Goal: Information Seeking & Learning: Check status

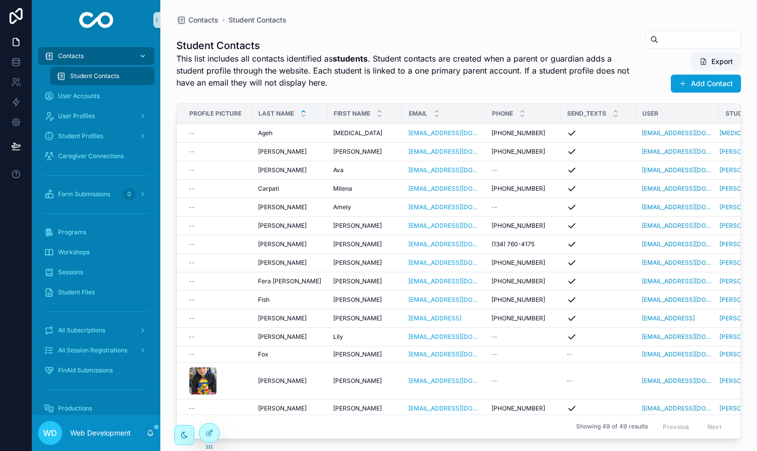
click at [99, 54] on div "Contacts" at bounding box center [96, 56] width 104 height 16
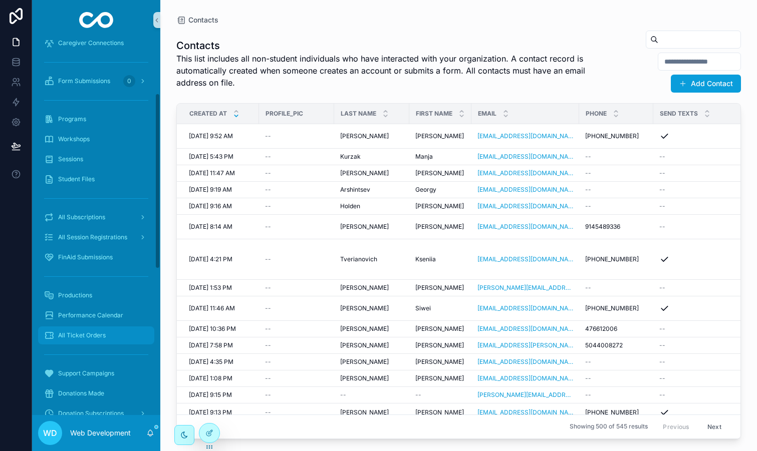
click at [95, 334] on span "All Ticket Orders" at bounding box center [82, 336] width 48 height 8
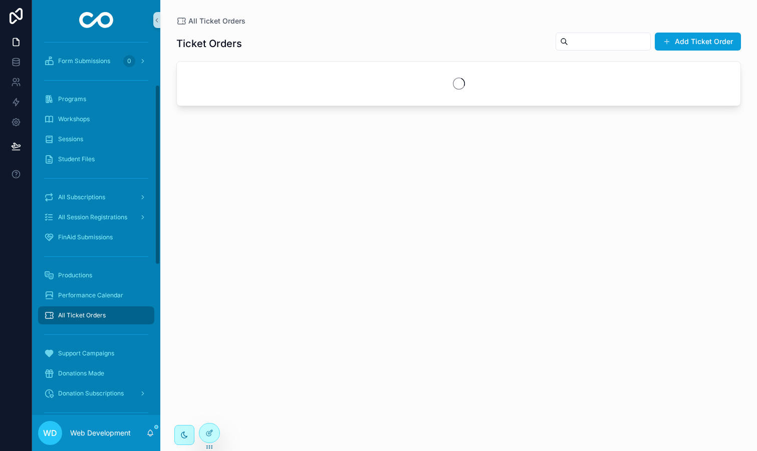
scroll to position [93, 0]
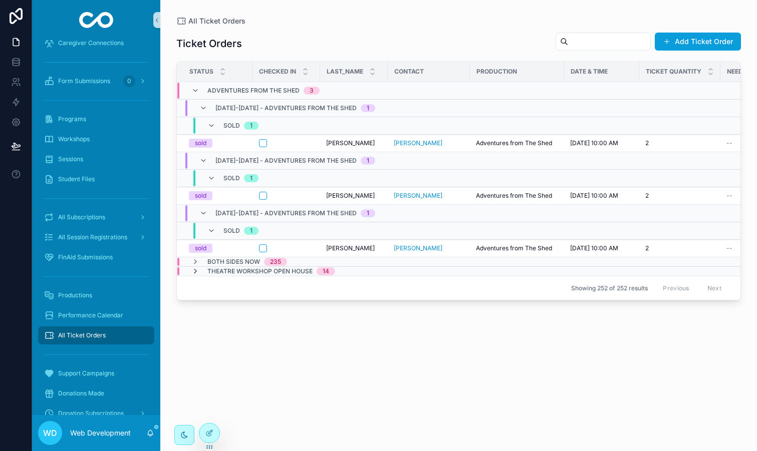
click at [194, 272] on icon "scrollable content" at bounding box center [195, 271] width 8 height 8
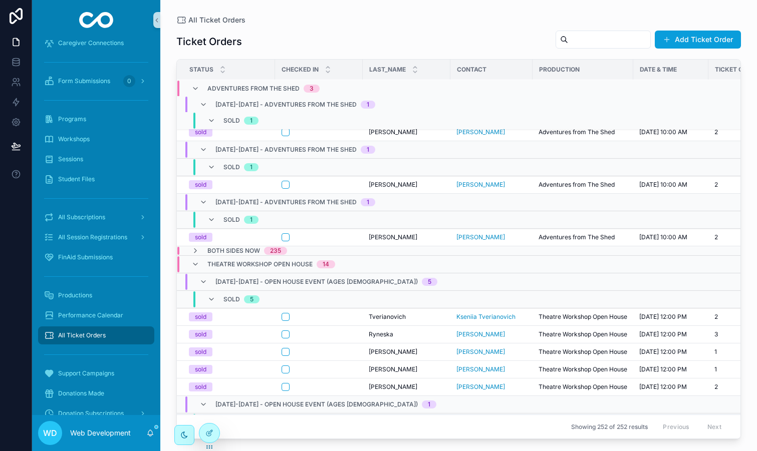
scroll to position [0, 0]
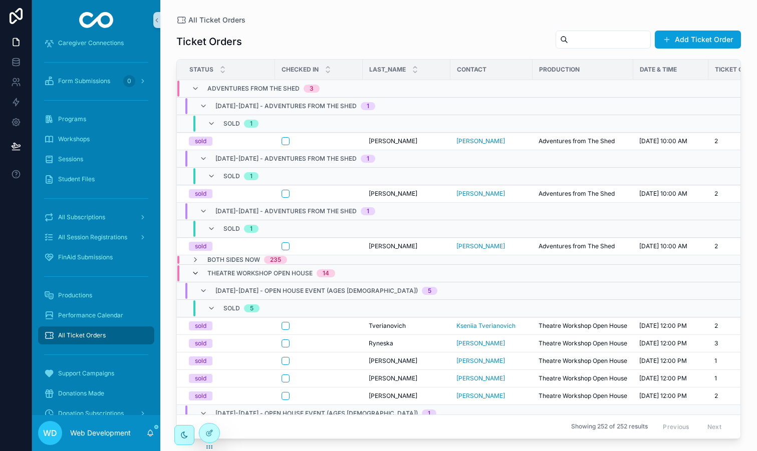
click at [195, 273] on icon "scrollable content" at bounding box center [195, 273] width 8 height 8
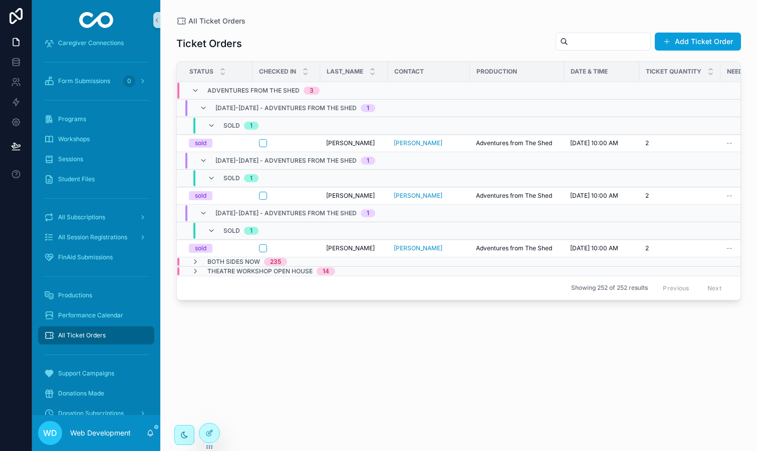
click at [195, 273] on icon "scrollable content" at bounding box center [195, 271] width 8 height 8
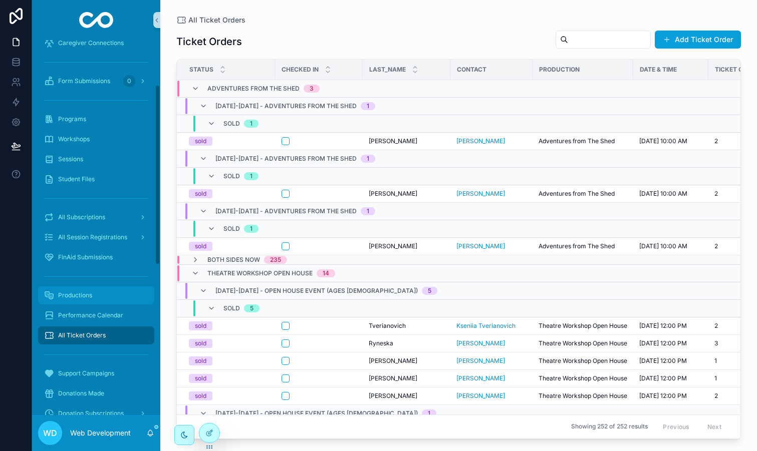
click at [100, 299] on div "Productions" at bounding box center [96, 295] width 104 height 16
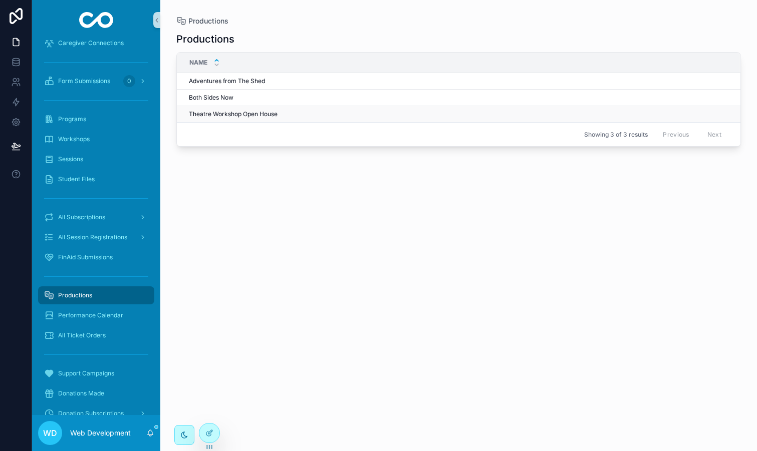
click at [247, 117] on span "Theatre Workshop Open House" at bounding box center [233, 114] width 89 height 8
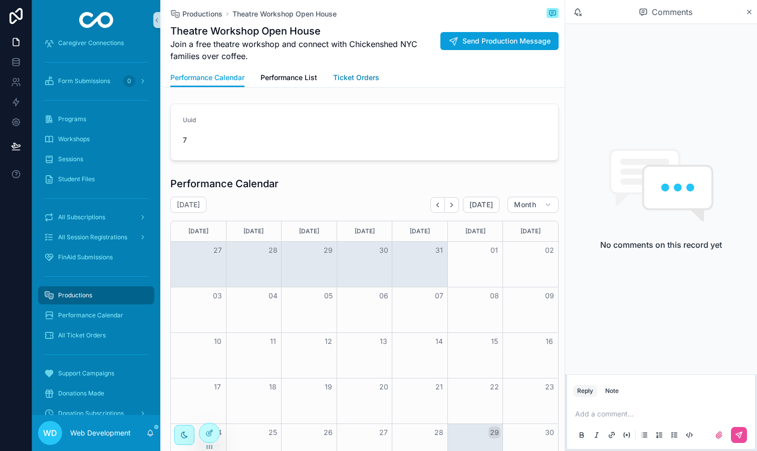
click at [351, 80] on span "Ticket Orders" at bounding box center [356, 78] width 46 height 10
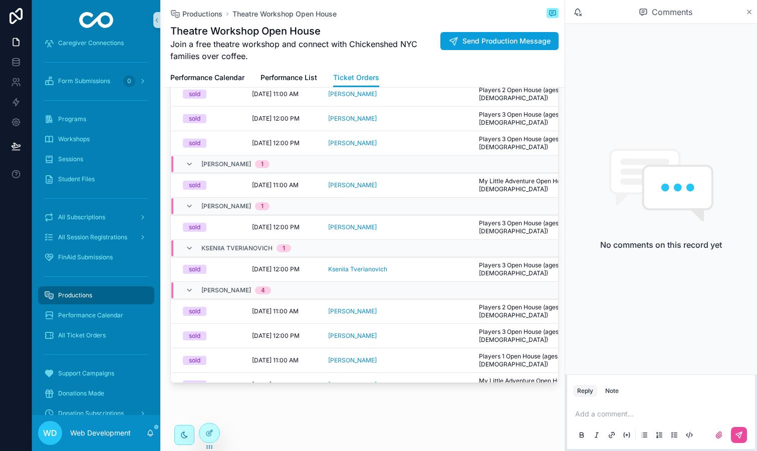
click at [751, 12] on icon "scrollable content" at bounding box center [749, 12] width 8 height 8
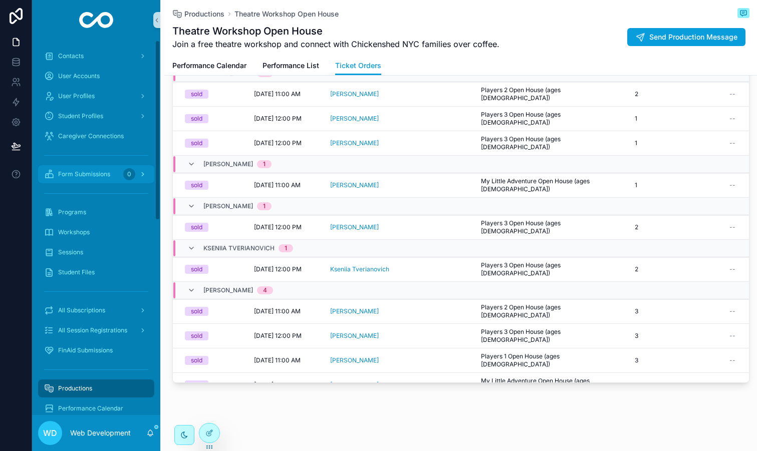
click at [103, 174] on span "Form Submissions" at bounding box center [84, 174] width 52 height 8
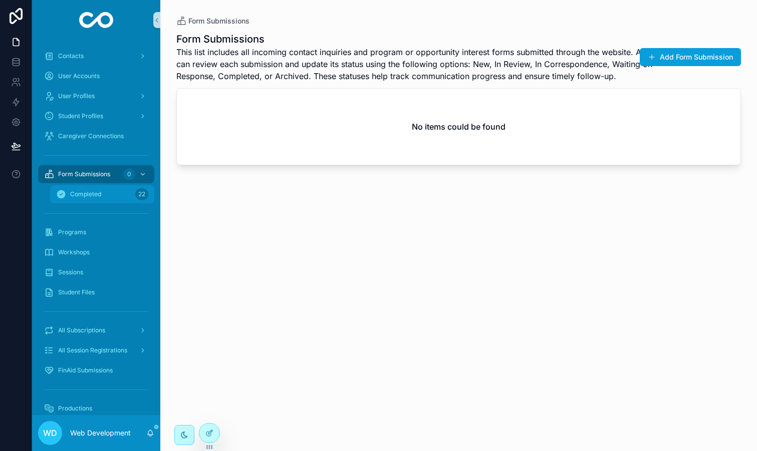
click at [98, 194] on span "Completed" at bounding box center [85, 194] width 31 height 8
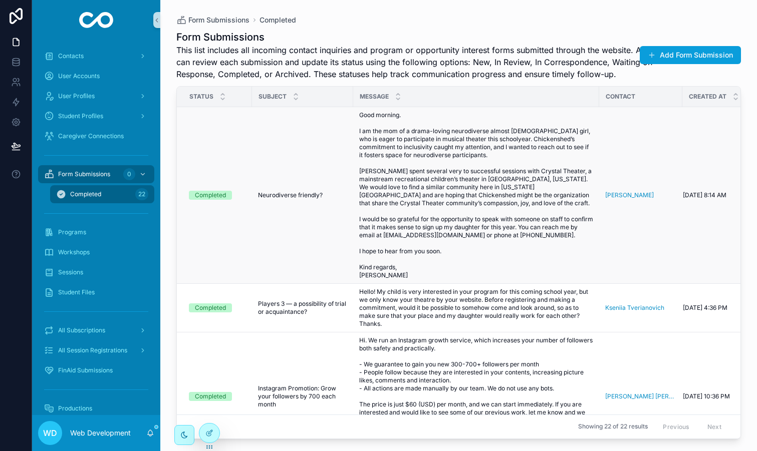
click at [233, 151] on td "Completed" at bounding box center [214, 195] width 75 height 177
click at [309, 182] on td "Neurodiverse friendly? Neurodiverse friendly?" at bounding box center [302, 195] width 101 height 177
click at [302, 193] on span "Neurodiverse friendly?" at bounding box center [290, 195] width 65 height 8
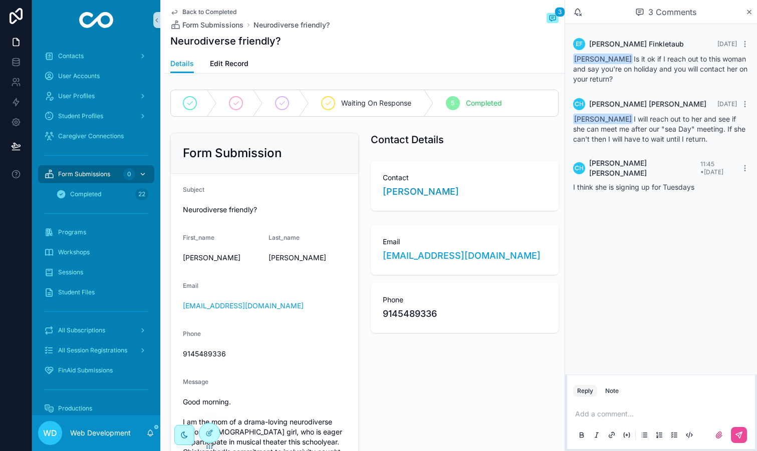
click at [100, 178] on span "Form Submissions" at bounding box center [84, 174] width 52 height 8
